Goal: Information Seeking & Learning: Learn about a topic

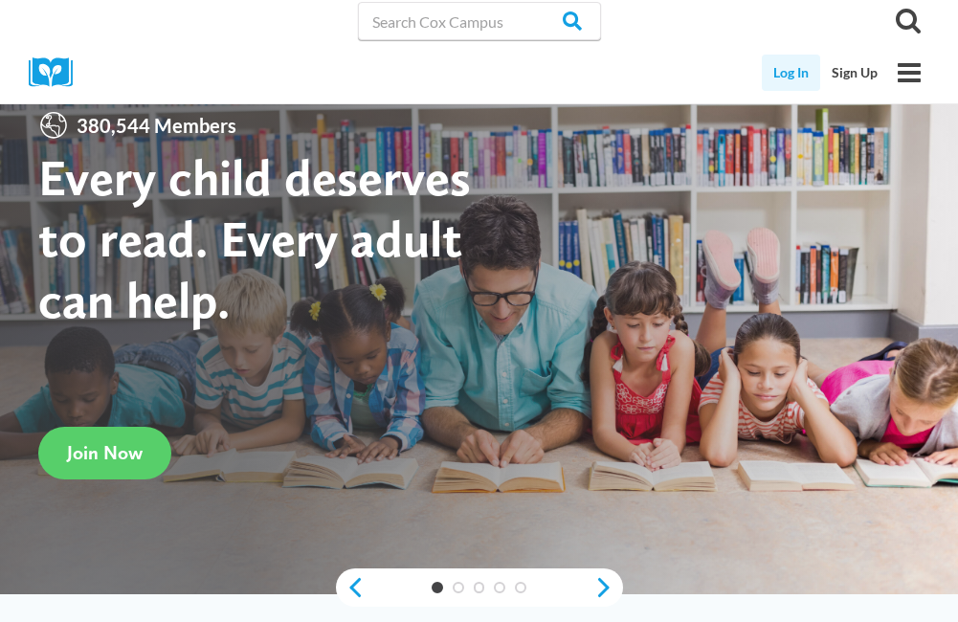
click at [778, 78] on link "Log In" at bounding box center [791, 73] width 58 height 36
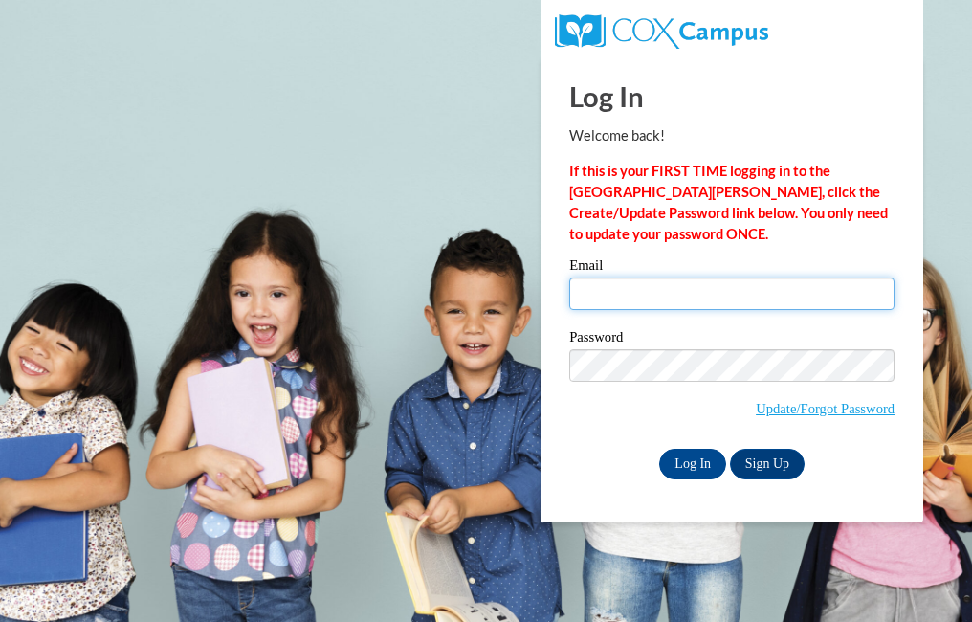
click at [678, 294] on input "Email" at bounding box center [731, 294] width 325 height 33
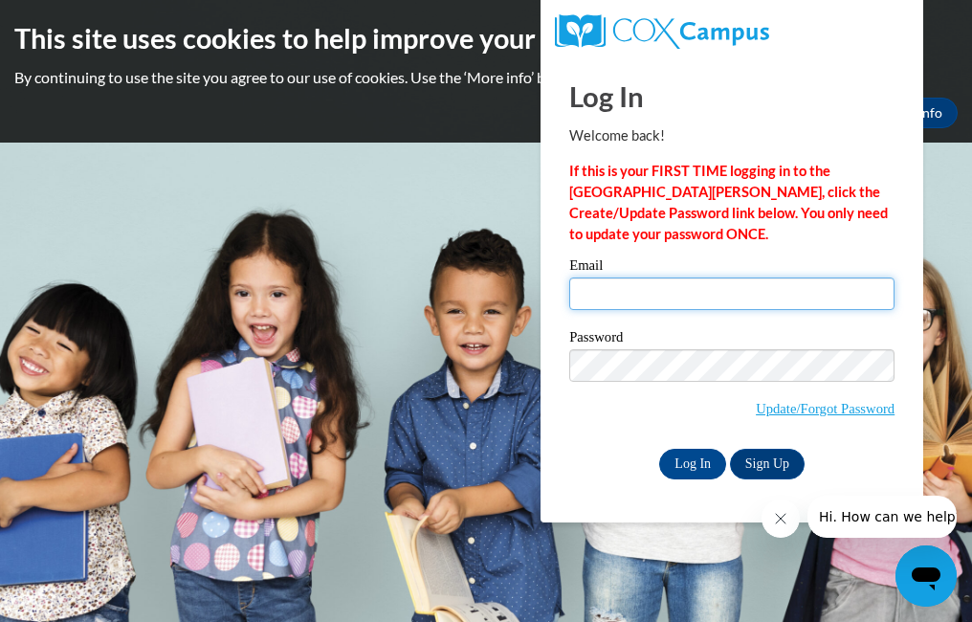
type input "jfeather@excelca.org"
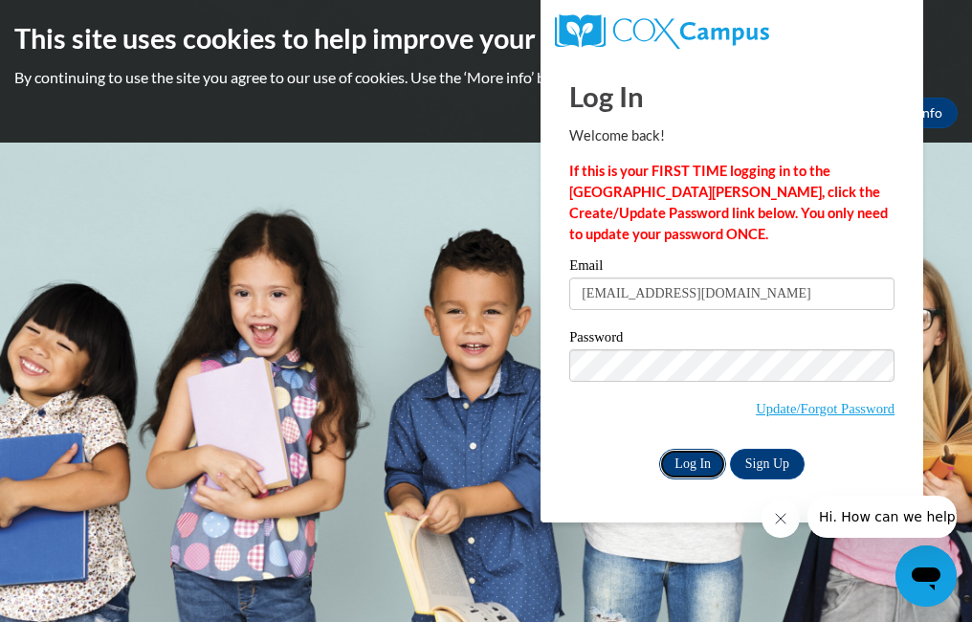
click at [715, 460] on input "Log In" at bounding box center [692, 464] width 67 height 31
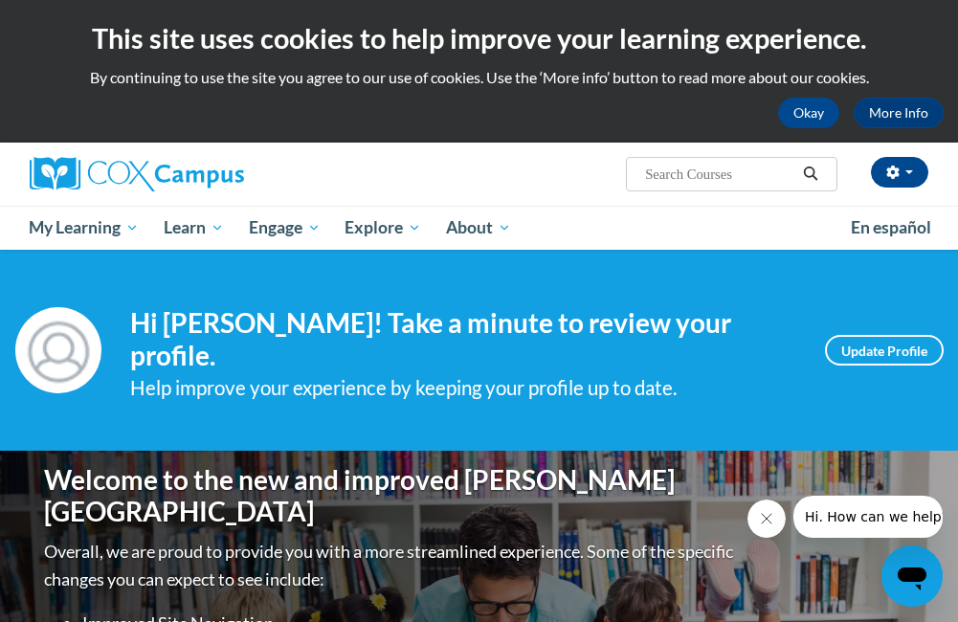
click at [681, 167] on input "Search..." at bounding box center [719, 174] width 153 height 23
type input "free classes"
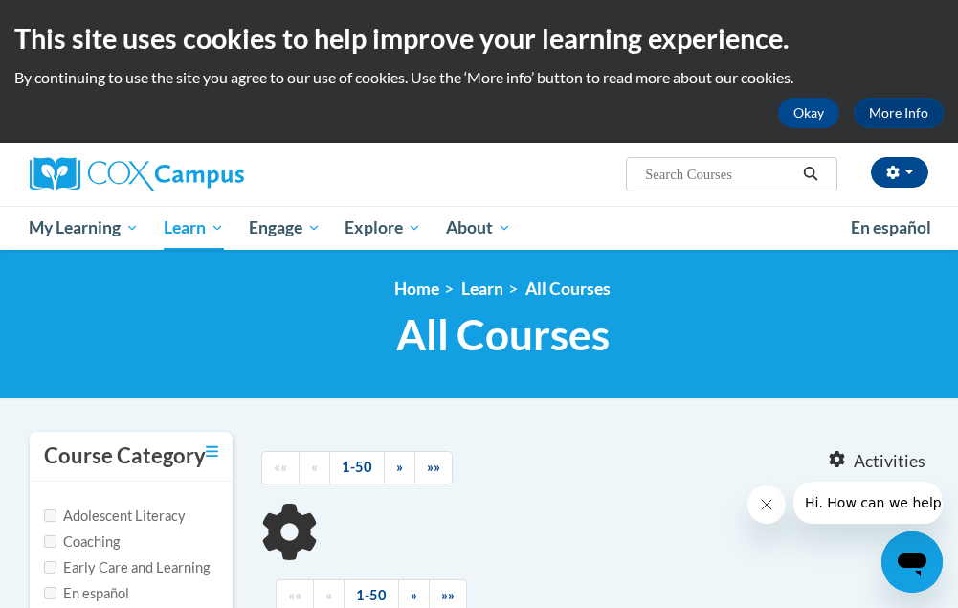
type input "free classes"
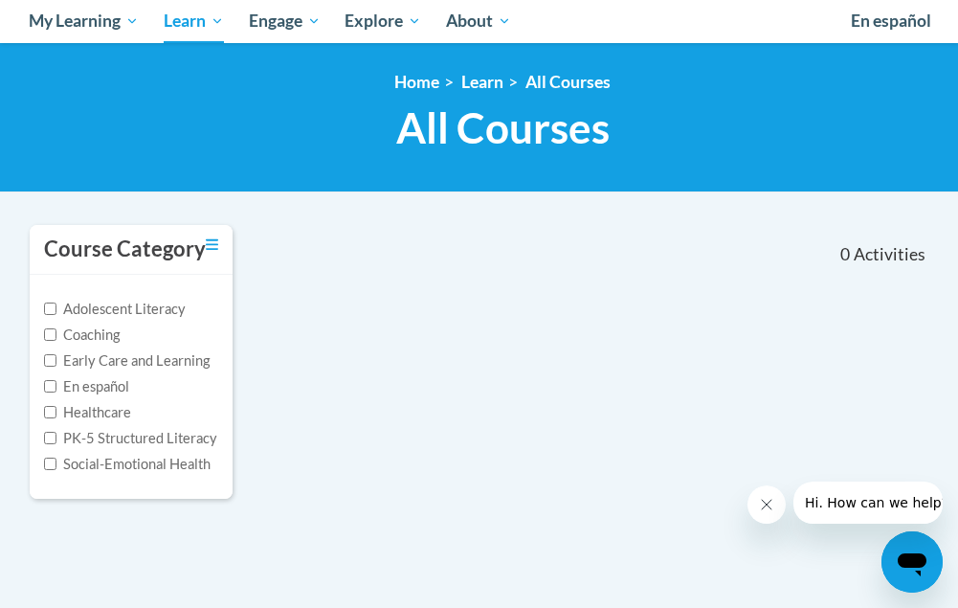
scroll to position [205, 0]
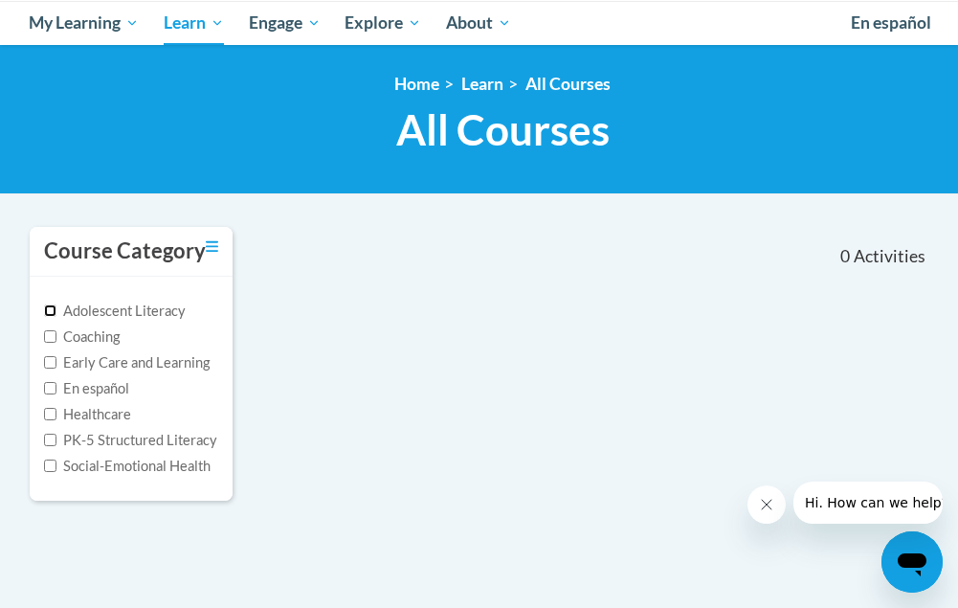
click at [53, 312] on input "Adolescent Literacy" at bounding box center [50, 310] width 12 height 12
checkbox input "true"
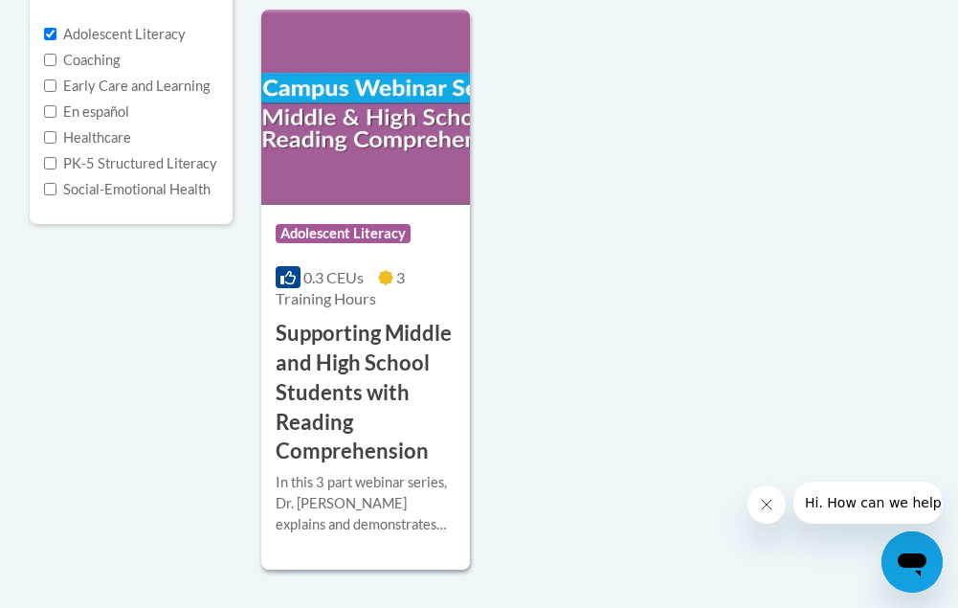
scroll to position [466, 0]
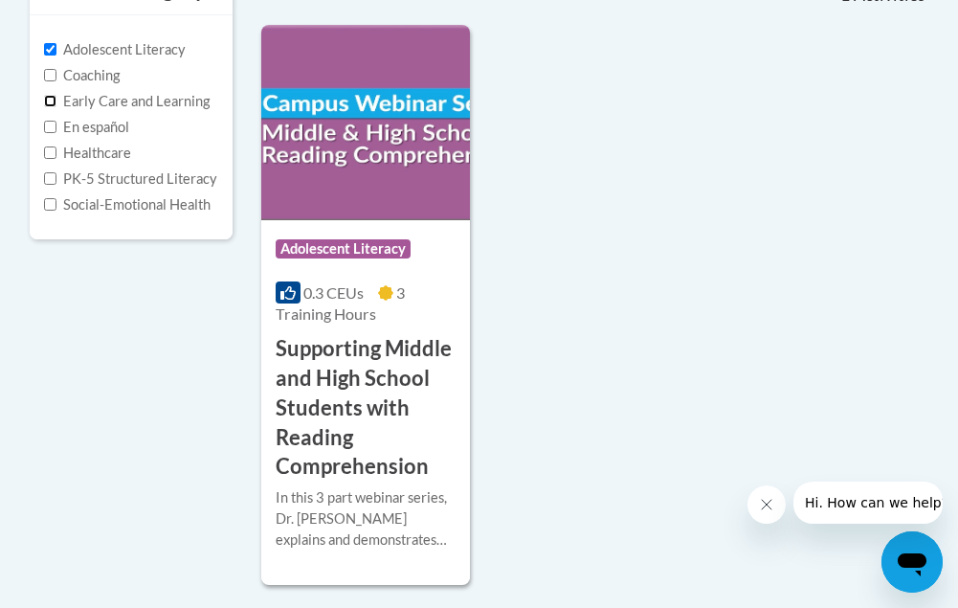
click at [49, 103] on input "Early Care and Learning" at bounding box center [50, 101] width 12 height 12
checkbox input "true"
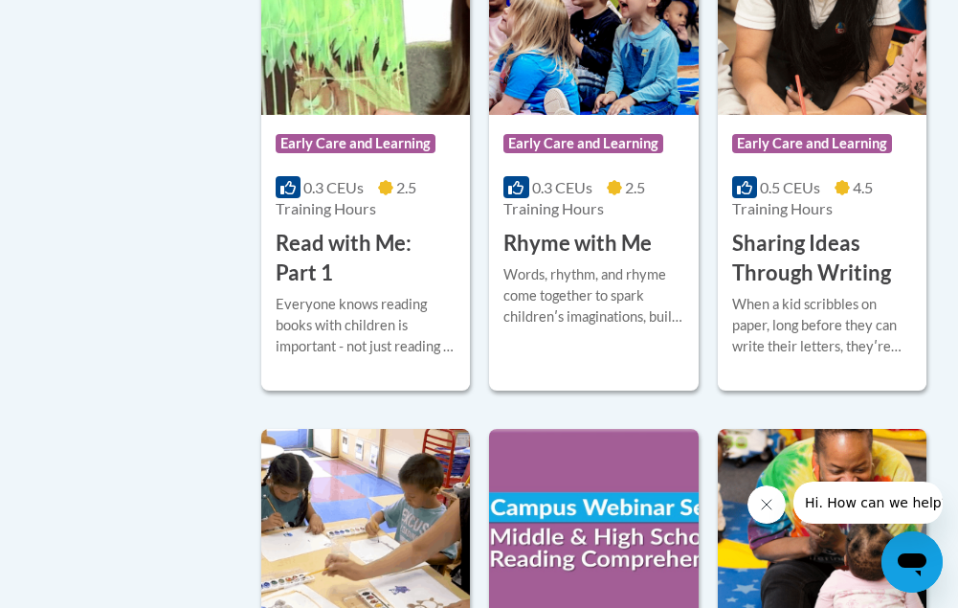
scroll to position [2432, 0]
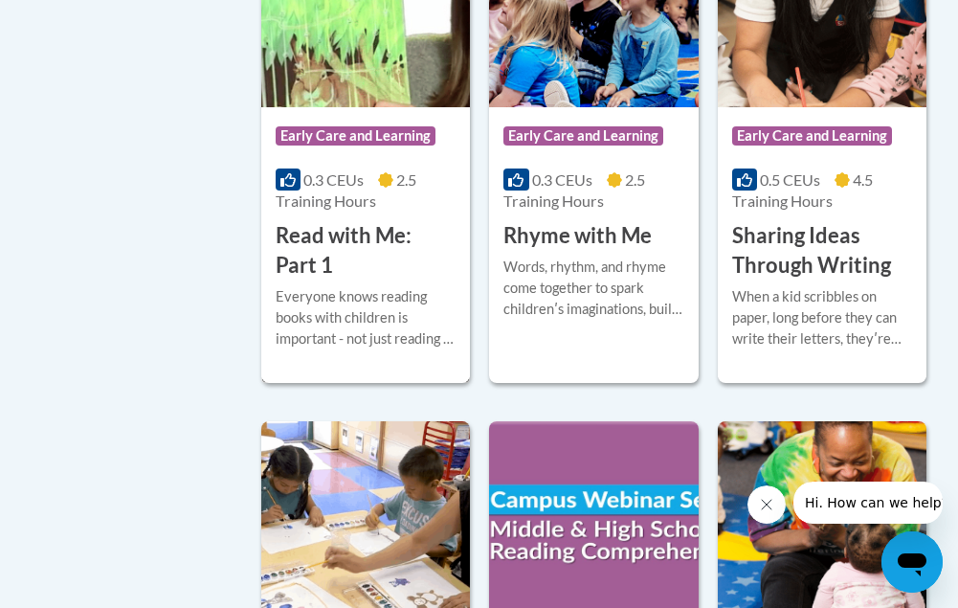
click at [345, 141] on span "Early Care and Learning" at bounding box center [356, 135] width 160 height 19
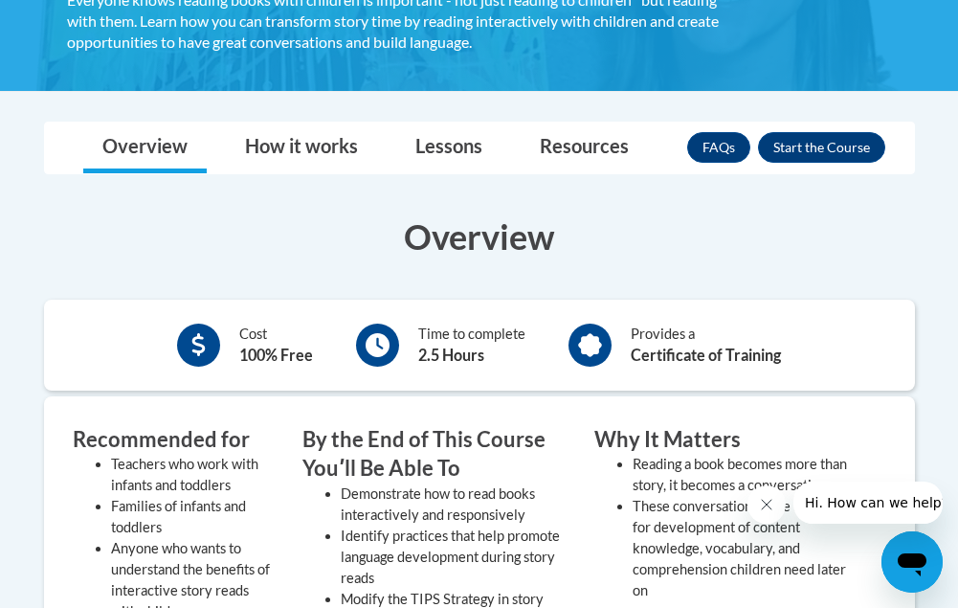
scroll to position [413, 0]
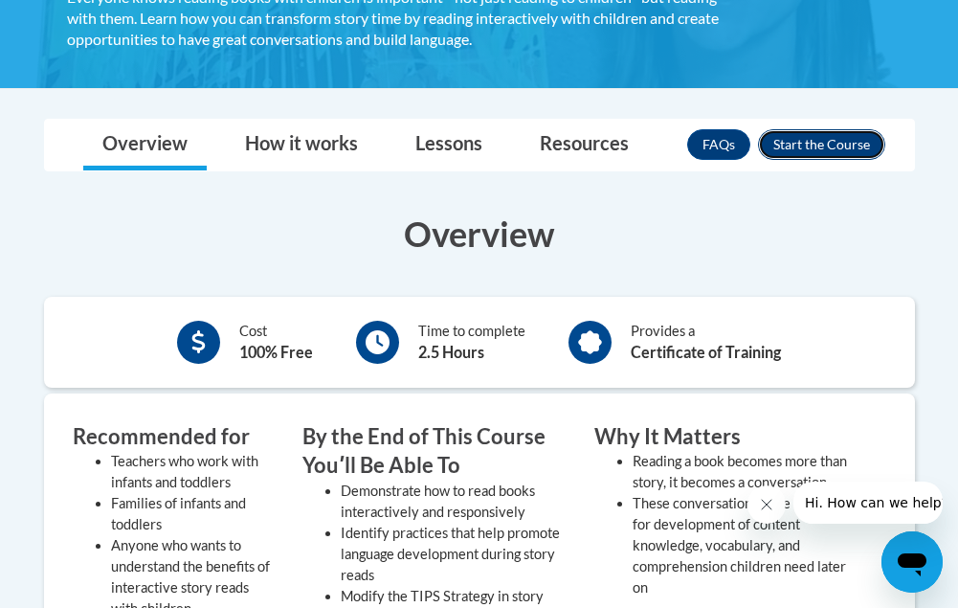
click at [860, 149] on button "Enroll" at bounding box center [821, 144] width 127 height 31
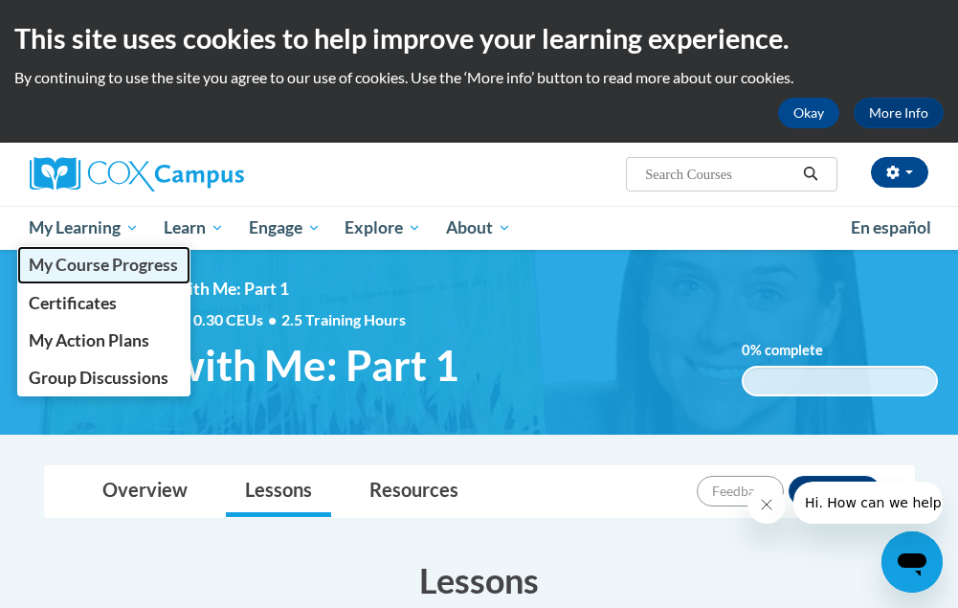
click at [114, 276] on link "My Course Progress" at bounding box center [104, 264] width 174 height 37
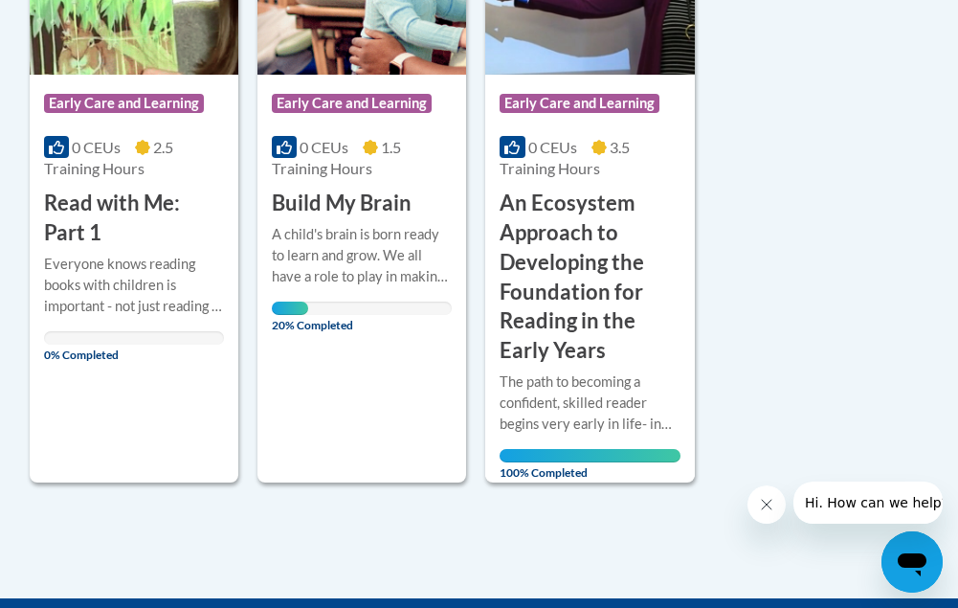
scroll to position [613, 0]
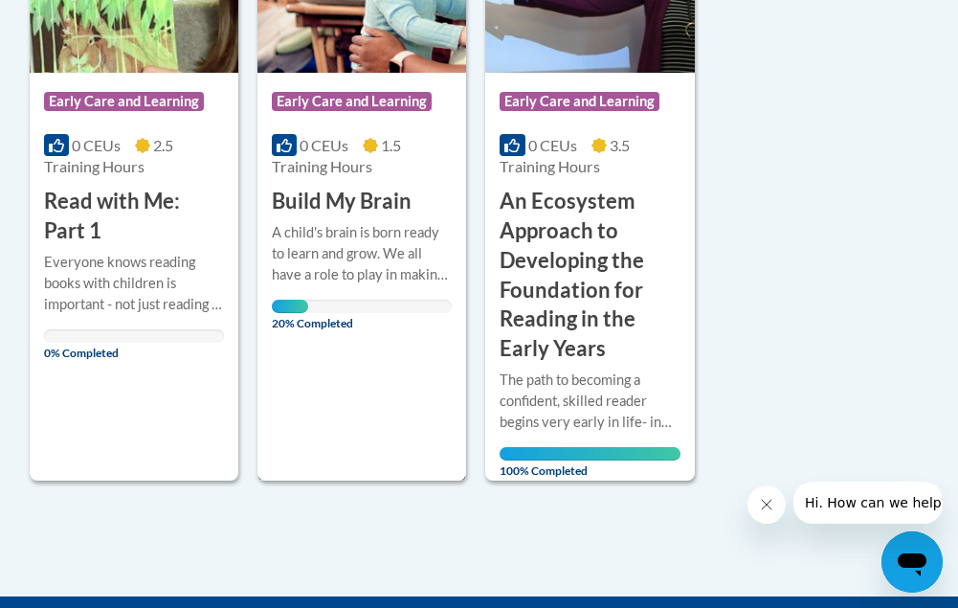
click at [354, 199] on h3 "Build My Brain" at bounding box center [342, 202] width 140 height 30
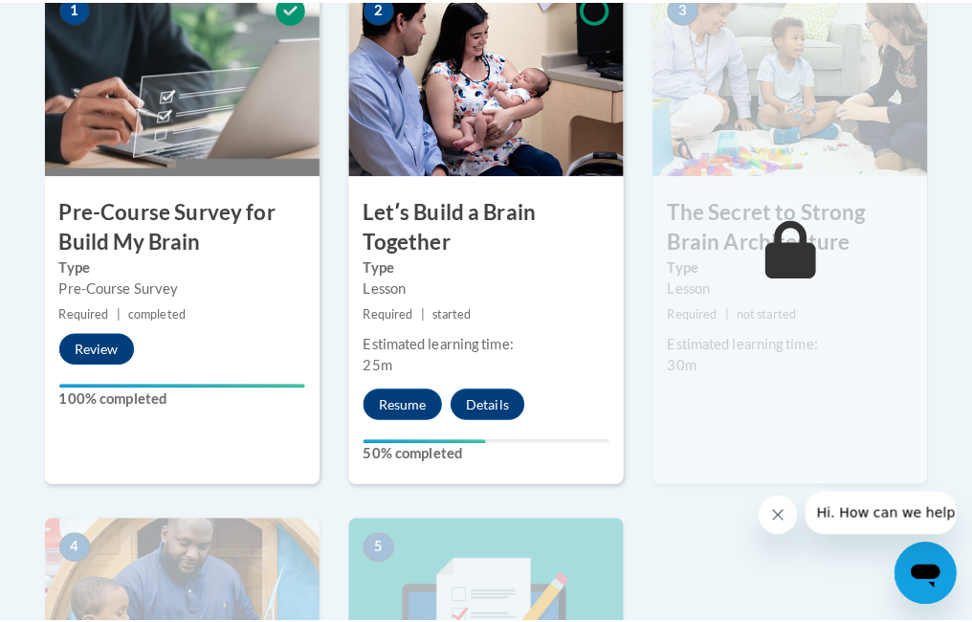
scroll to position [681, 0]
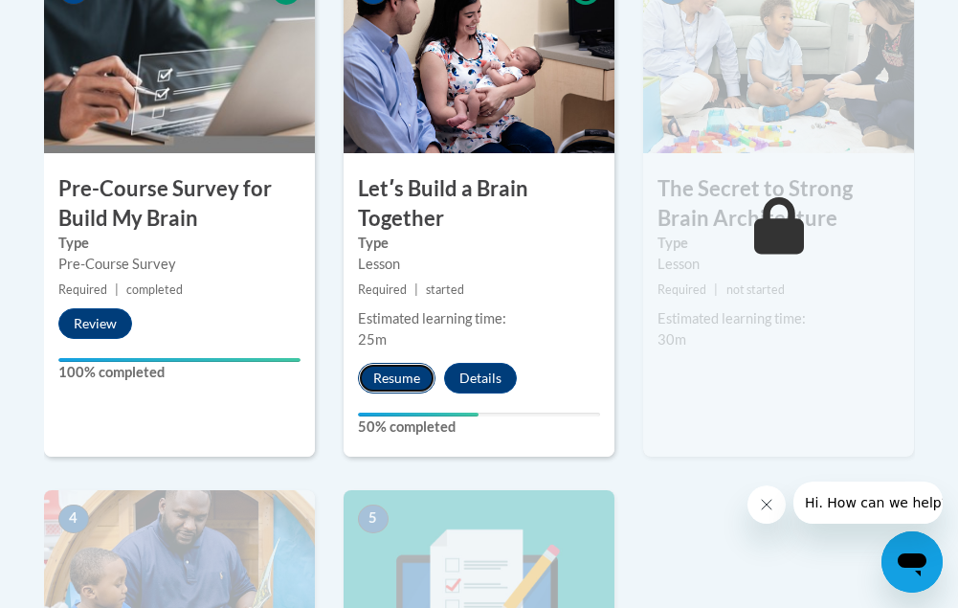
click at [374, 374] on button "Resume" at bounding box center [397, 378] width 78 height 31
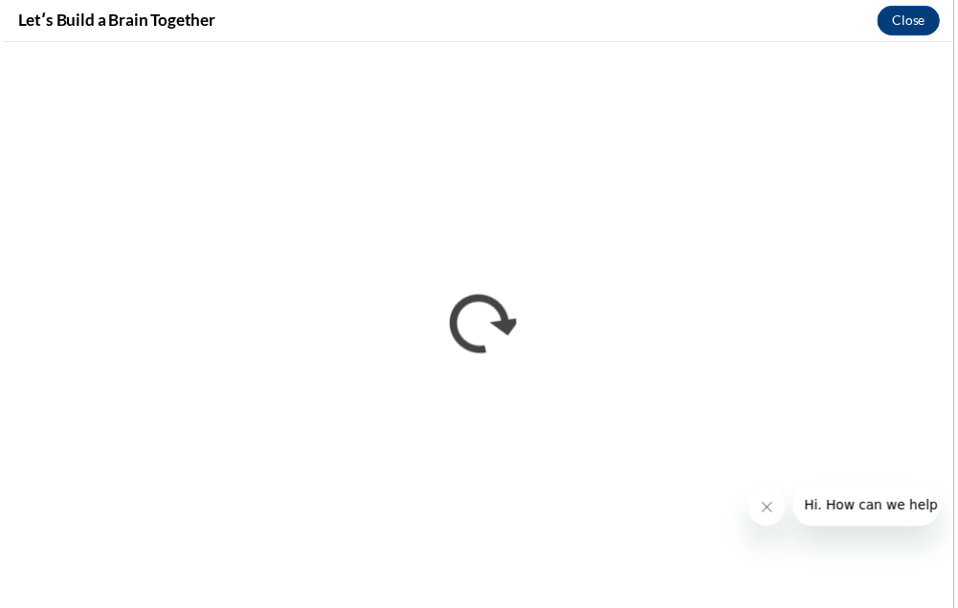
scroll to position [0, 0]
click at [772, 516] on icon "Close message from company" at bounding box center [779, 518] width 15 height 15
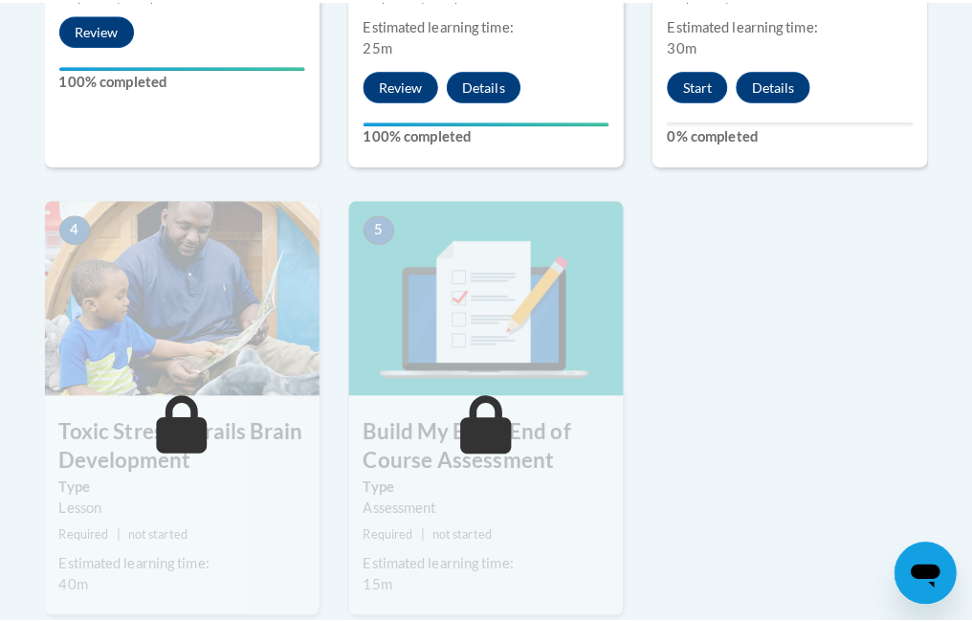
scroll to position [892, 0]
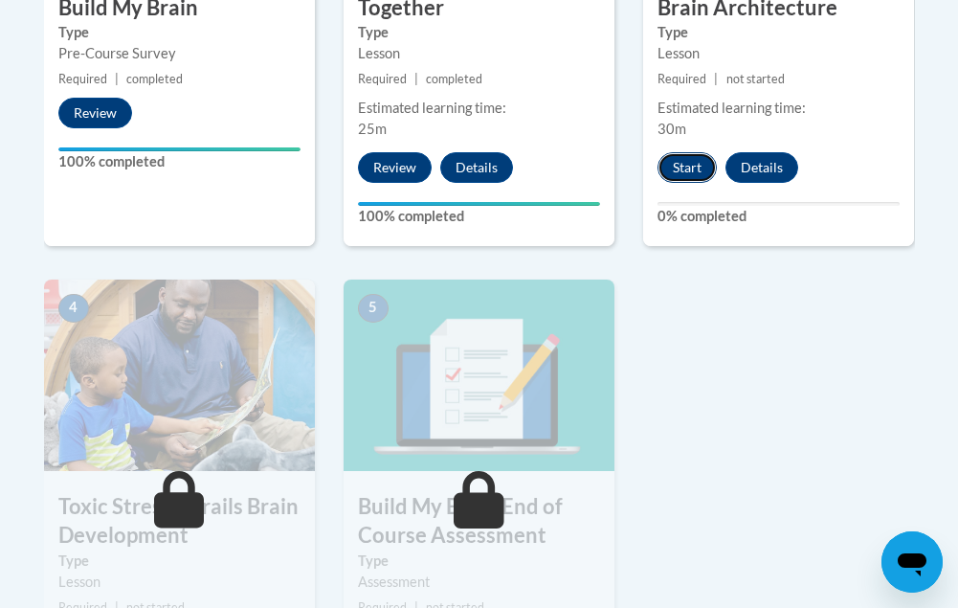
click at [685, 168] on button "Start" at bounding box center [686, 167] width 59 height 31
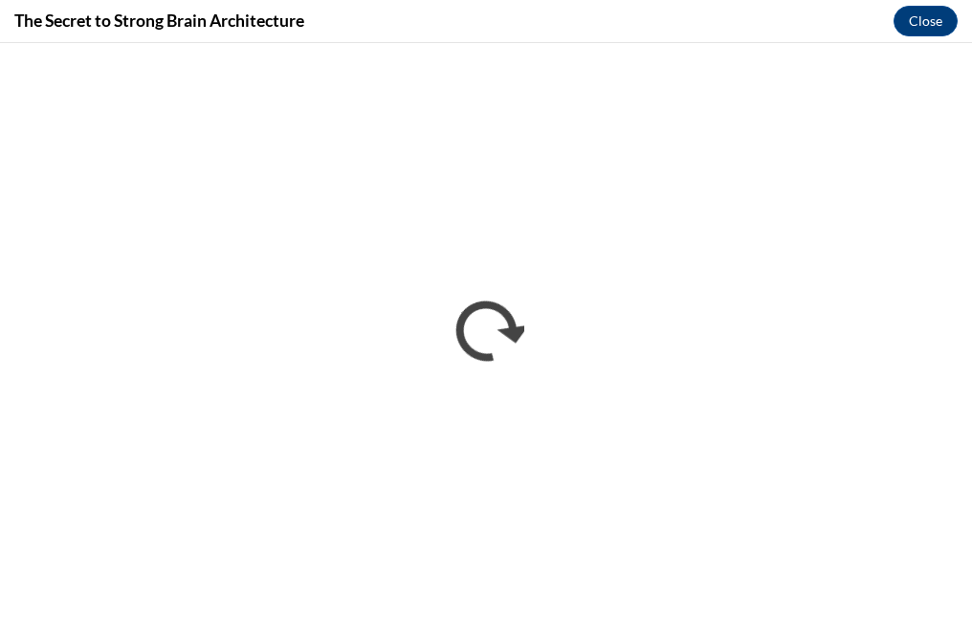
scroll to position [0, 0]
